Goal: Transaction & Acquisition: Purchase product/service

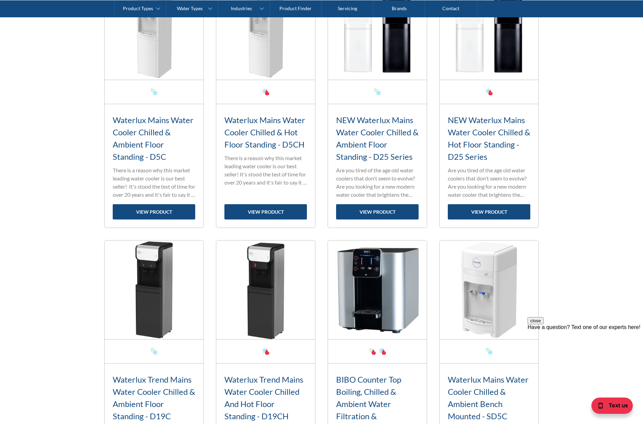
scroll to position [170, 0]
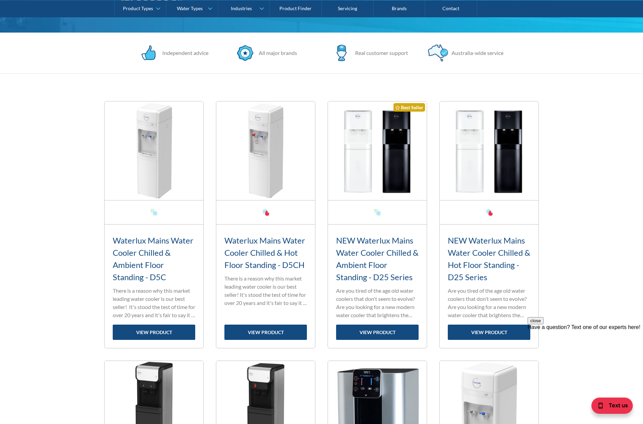
click at [366, 329] on link "view product" at bounding box center [377, 332] width 83 height 15
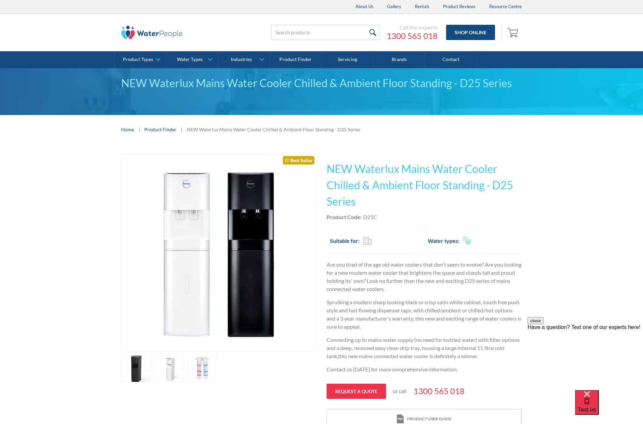
click at [207, 284] on img "open lightbox" at bounding box center [219, 253] width 165 height 197
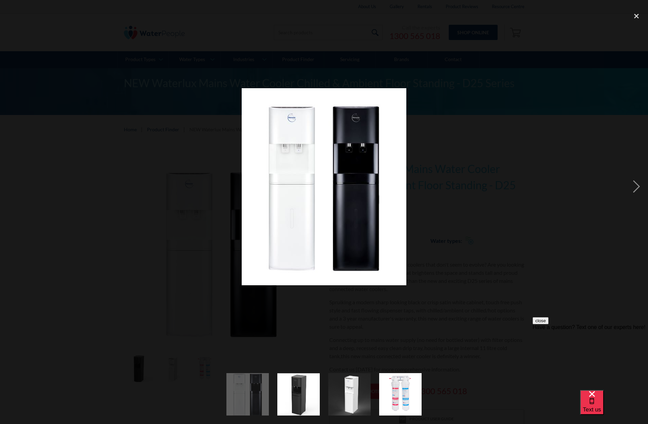
click at [373, 194] on img at bounding box center [324, 186] width 165 height 197
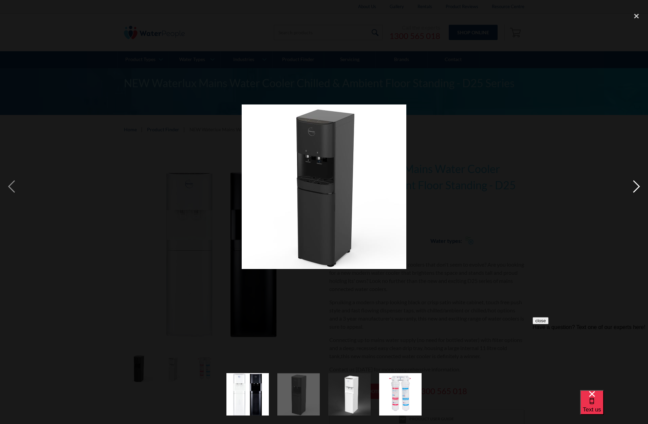
click at [631, 187] on div "next image" at bounding box center [636, 186] width 23 height 357
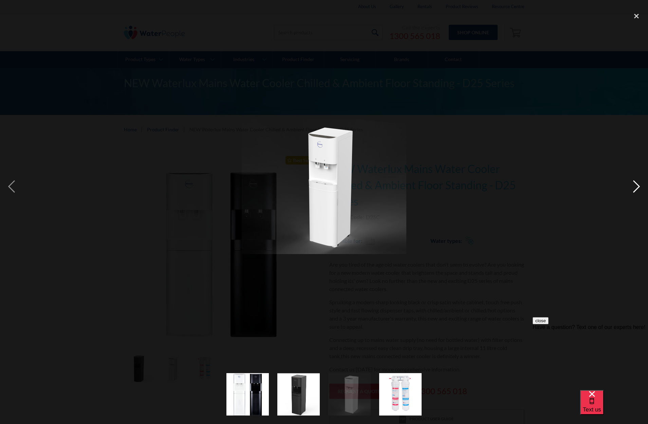
click at [631, 187] on div "next image" at bounding box center [636, 186] width 23 height 357
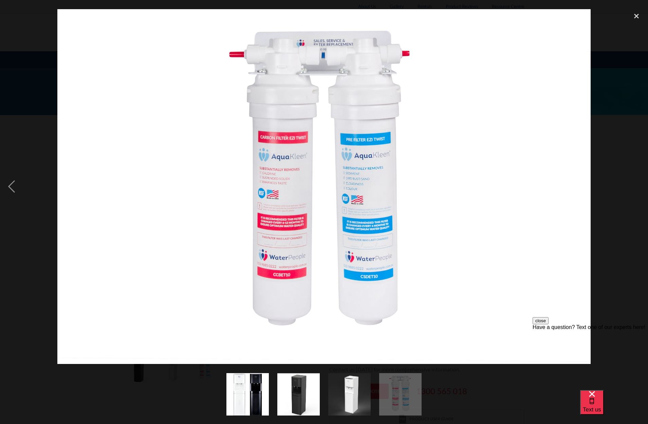
click at [631, 187] on div "next image" at bounding box center [636, 186] width 23 height 357
click at [639, 182] on div "next image" at bounding box center [636, 186] width 23 height 357
click at [8, 182] on div "previous image" at bounding box center [11, 186] width 23 height 357
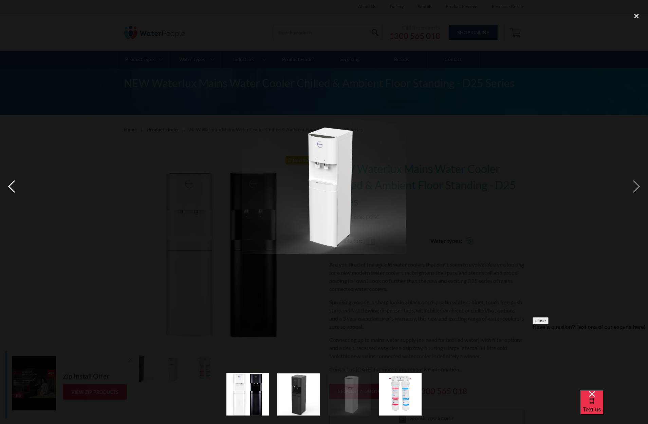
click at [8, 182] on div "previous image" at bounding box center [11, 186] width 23 height 357
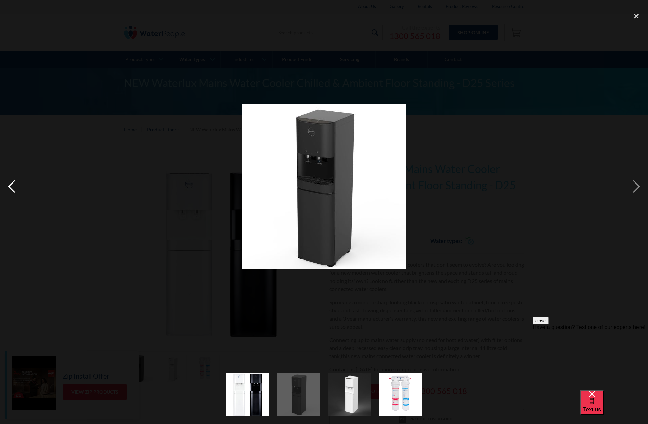
click at [8, 182] on div "previous image" at bounding box center [11, 186] width 23 height 357
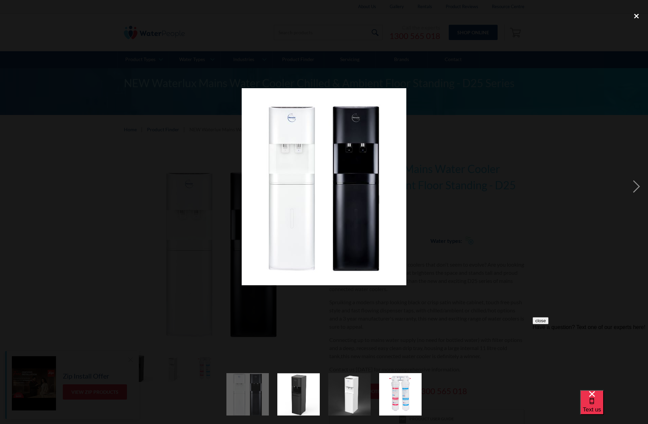
click at [637, 16] on div "close lightbox" at bounding box center [636, 15] width 23 height 15
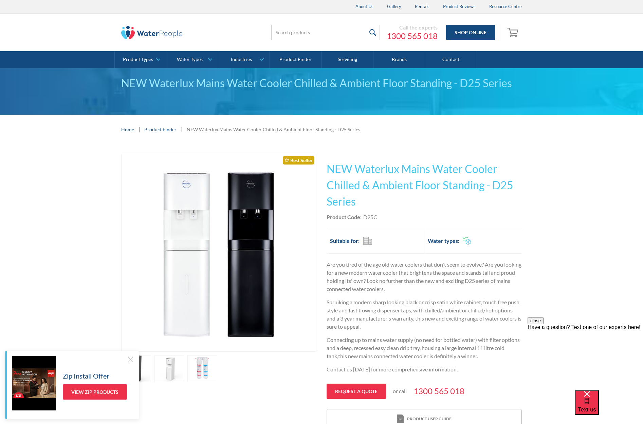
scroll to position [136, 0]
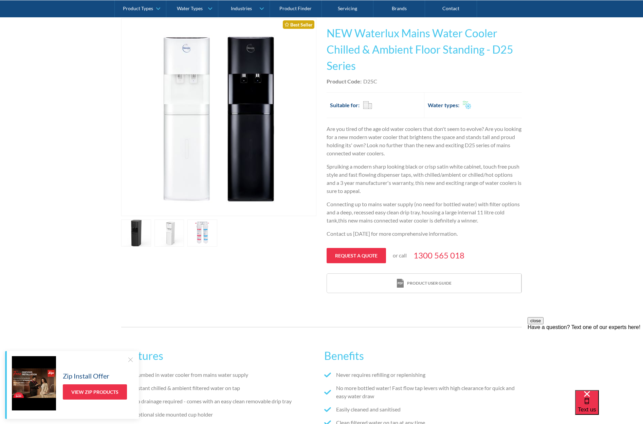
drag, startPoint x: 451, startPoint y: 185, endPoint x: 454, endPoint y: 185, distance: 3.8
